Goal: Contribute content: Contribute content

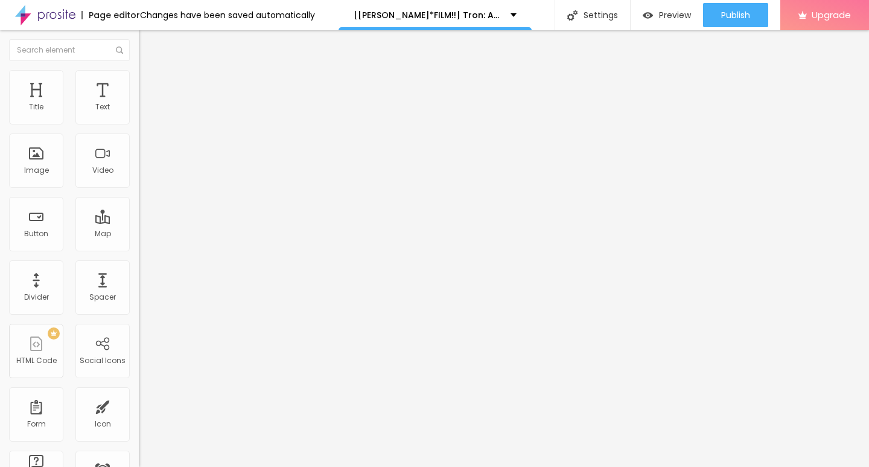
click at [139, 104] on span "Add image" at bounding box center [164, 99] width 50 height 10
click at [139, 248] on input "https://" at bounding box center [211, 241] width 145 height 12
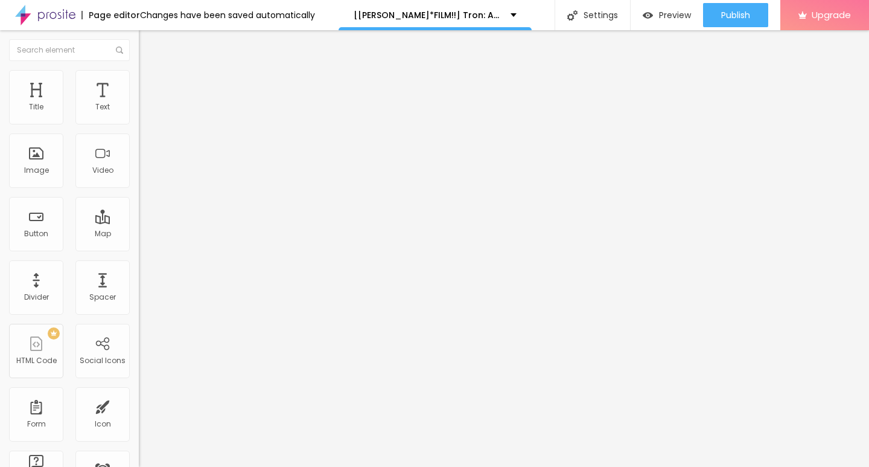
click at [139, 248] on input "https://" at bounding box center [211, 241] width 145 height 12
paste input "[DOMAIN_NAME]/de/movie/533533/tron-ares-alboo"
type input "[URL][DOMAIN_NAME]"
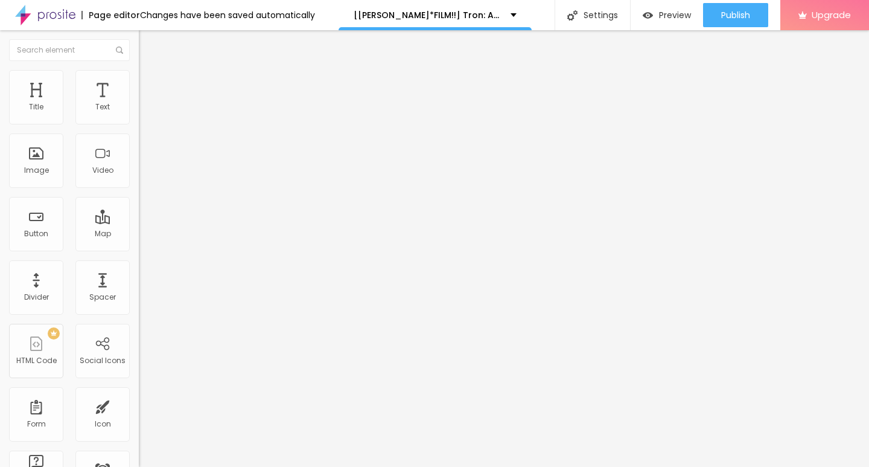
click at [203, 101] on img at bounding box center [206, 97] width 7 height 7
click at [139, 104] on span "Add image" at bounding box center [164, 99] width 50 height 10
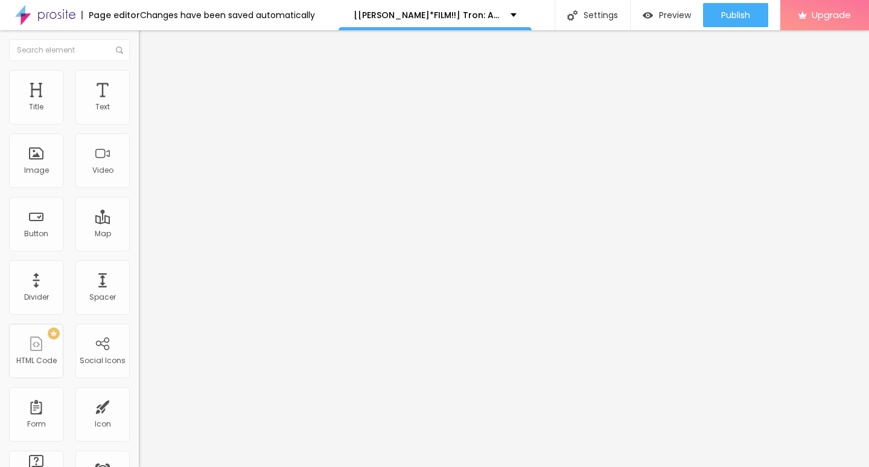
click at [139, 189] on span "Original" at bounding box center [153, 184] width 29 height 10
click at [139, 114] on input "Click me" at bounding box center [211, 107] width 145 height 12
paste input "KLICKEN SIE HIER ▶️ Tron: Ares 2025 [Kostenlos]"
type input "KLICKEN SIE HIER ▶️ Tron: Ares 2025 [Kostenlos]"
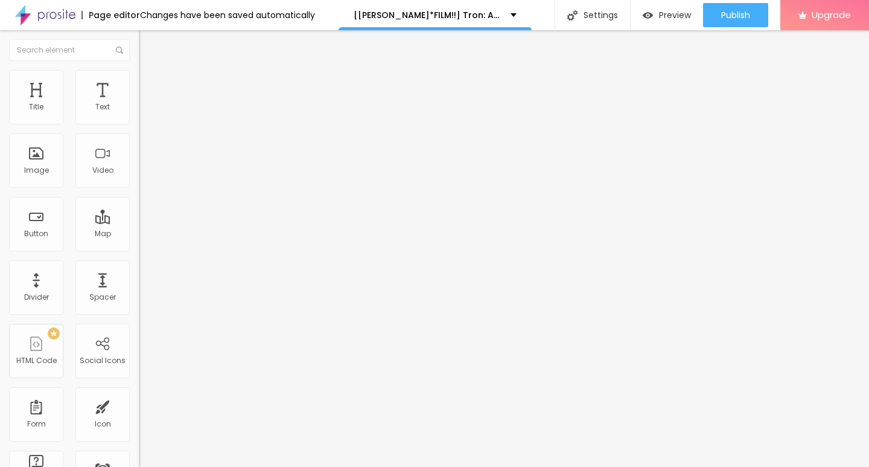
scroll to position [0, 0]
click at [139, 249] on input "https://" at bounding box center [211, 243] width 145 height 12
click at [139, 240] on div "URL https://" at bounding box center [208, 244] width 139 height 30
click at [139, 246] on input "https://" at bounding box center [211, 243] width 145 height 12
paste input "[DOMAIN_NAME]/de/movie/533533/tron-ares-alboo"
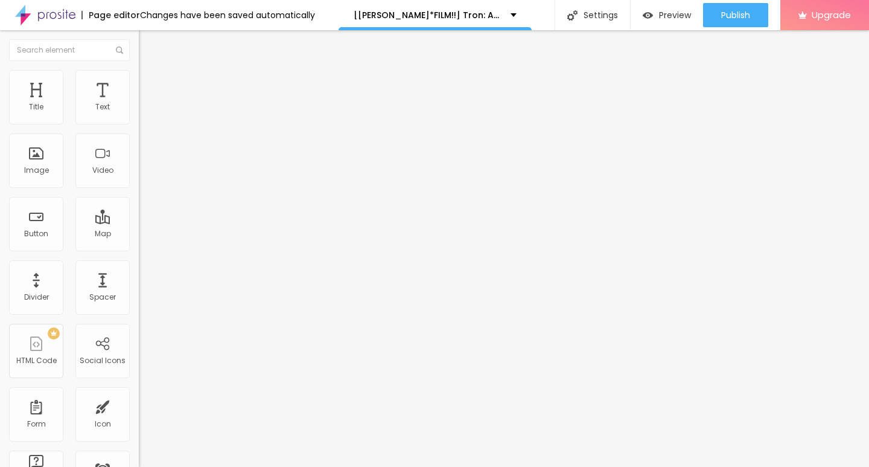
scroll to position [0, 101]
type input "[URL][DOMAIN_NAME]"
click at [139, 114] on input "KLICKEN SIE HIER ▶️ Tron: Ares 2025 [Kostenlos]" at bounding box center [211, 107] width 145 height 12
click at [139, 144] on img at bounding box center [143, 140] width 8 height 8
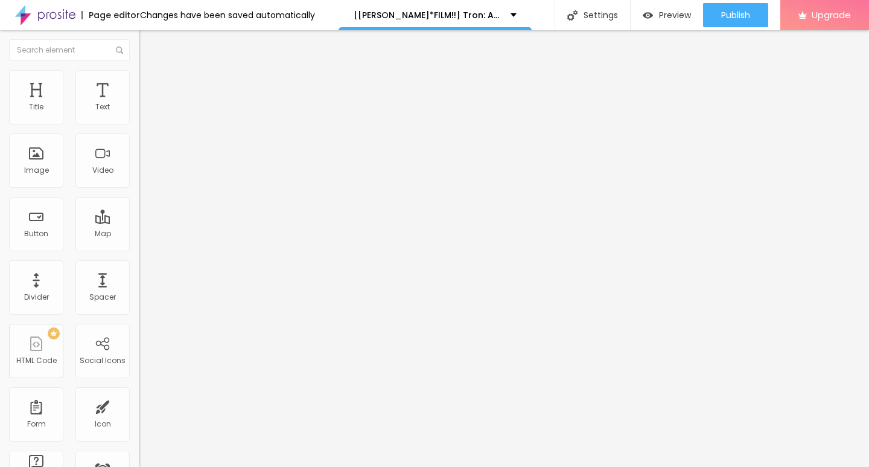
click at [148, 48] on img "button" at bounding box center [153, 44] width 10 height 10
click at [139, 114] on input "Click me" at bounding box center [211, 107] width 145 height 12
paste input "KLICKEN SIE HIER ▶️ Tron: Ares 2025 Deutsch [1080p]"
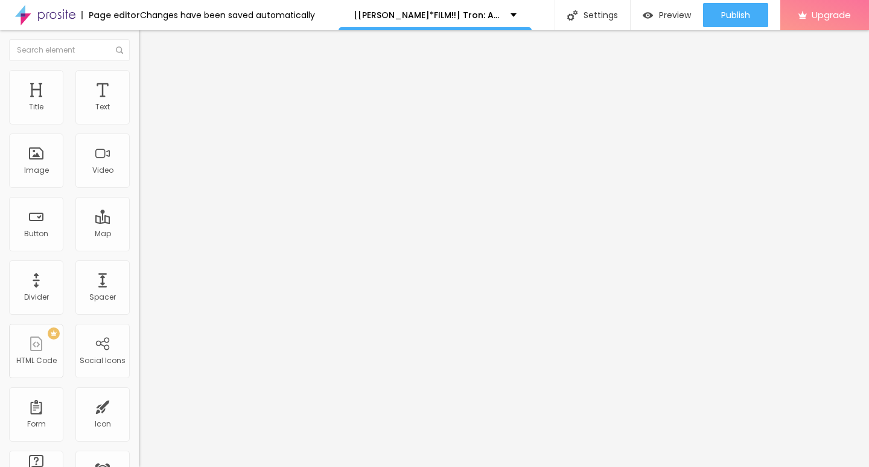
type input "KLICKEN SIE HIER ▶️ Tron: Ares 2025 Deutsch [1080p]"
click at [139, 249] on input "https://" at bounding box center [211, 243] width 145 height 12
paste input "[DOMAIN_NAME]/de/movie/533533/tron-ares-alboo"
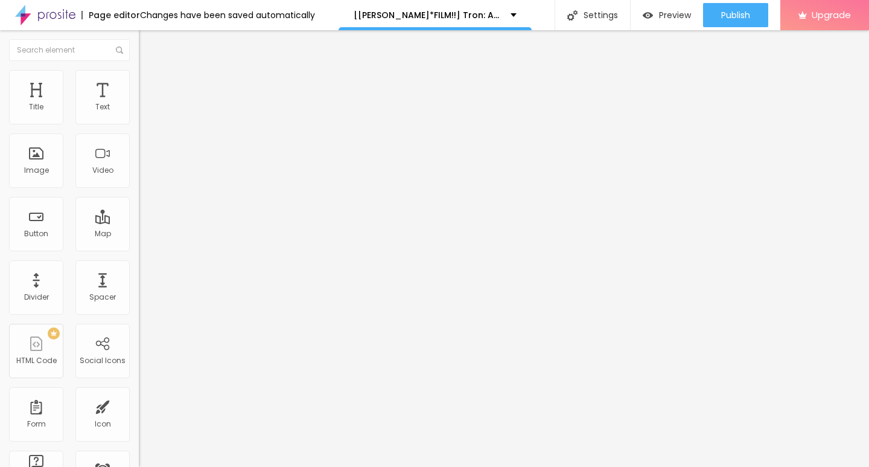
type input "[URL][DOMAIN_NAME]"
click at [139, 146] on div at bounding box center [208, 141] width 139 height 10
click at [139, 50] on button "Edit Button" at bounding box center [208, 44] width 139 height 28
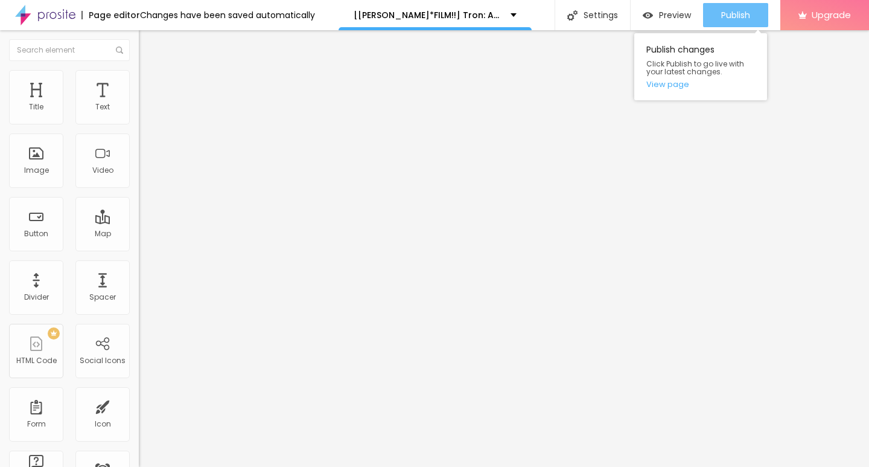
click at [731, 16] on span "Publish" at bounding box center [736, 15] width 29 height 10
click at [663, 92] on div "Publish changes Click Publish to go live with your latest changes. View page" at bounding box center [701, 66] width 133 height 67
click at [663, 88] on link "View page" at bounding box center [701, 84] width 109 height 8
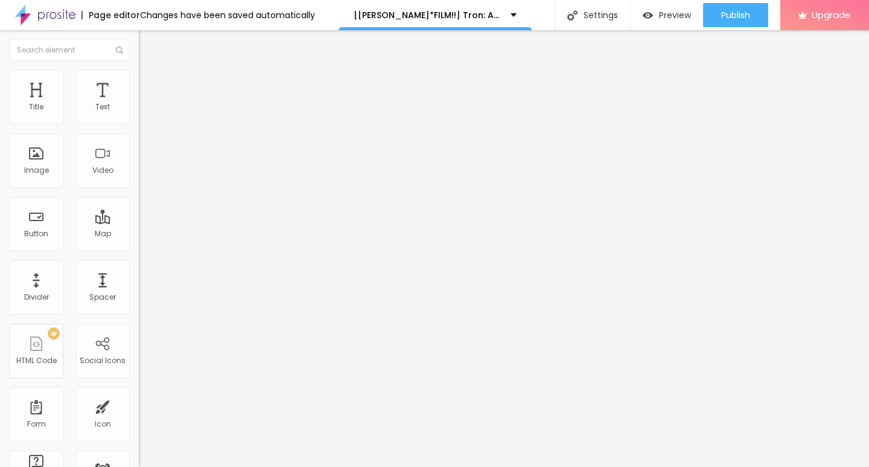
click at [62, 19] on img at bounding box center [45, 15] width 60 height 30
